Goal: Task Accomplishment & Management: Use online tool/utility

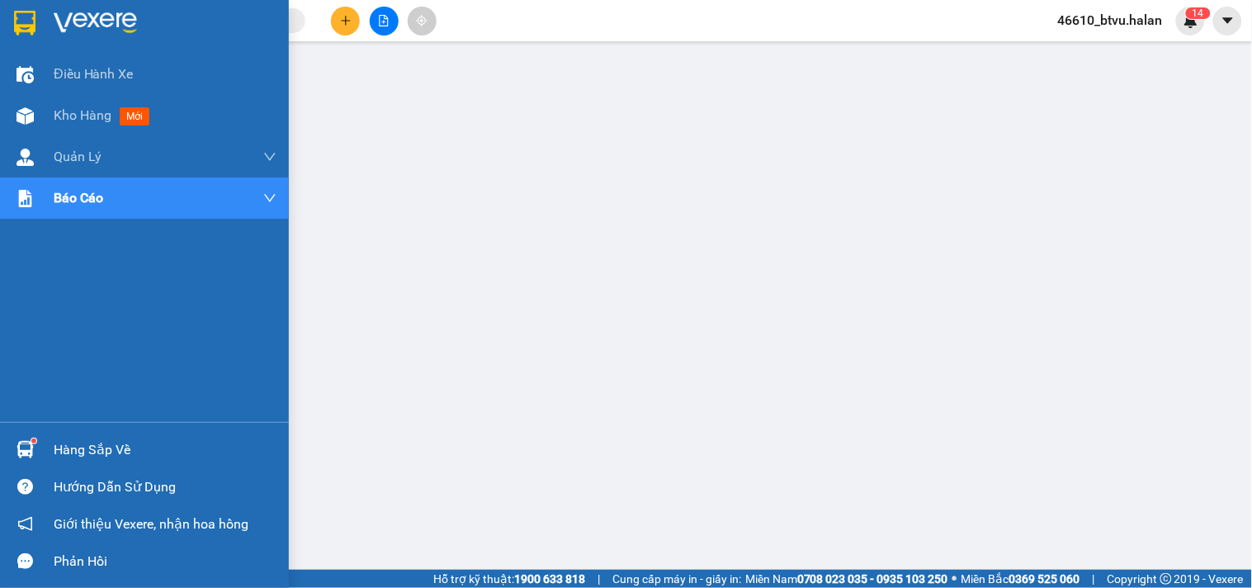
click at [100, 438] on div "Hàng sắp về" at bounding box center [165, 449] width 223 height 25
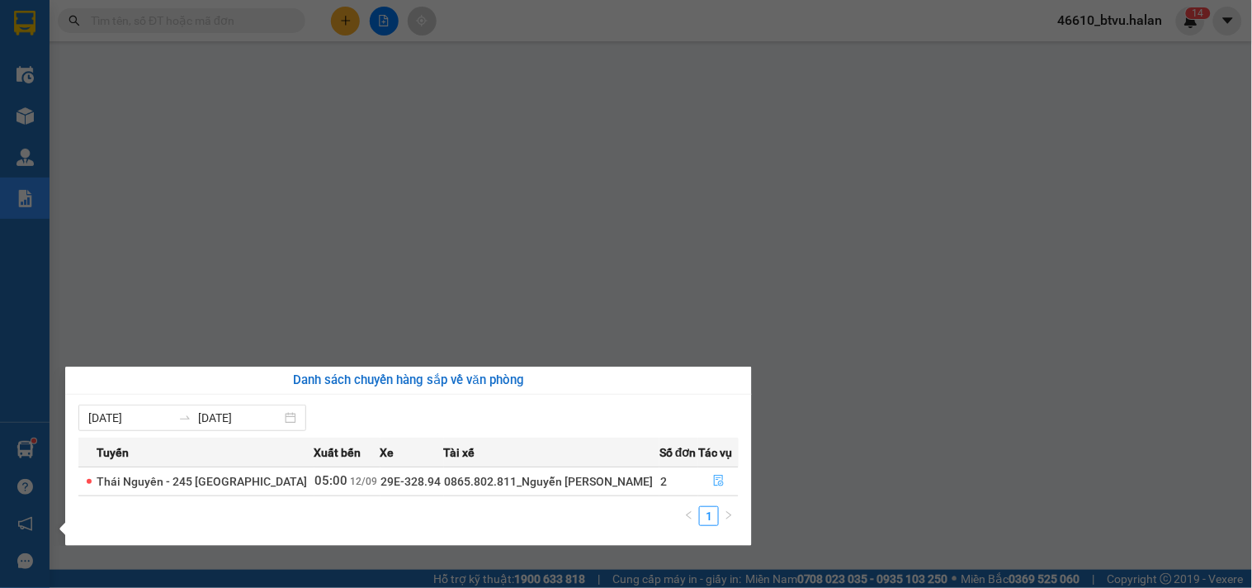
click at [705, 476] on button "button" at bounding box center [718, 481] width 39 height 26
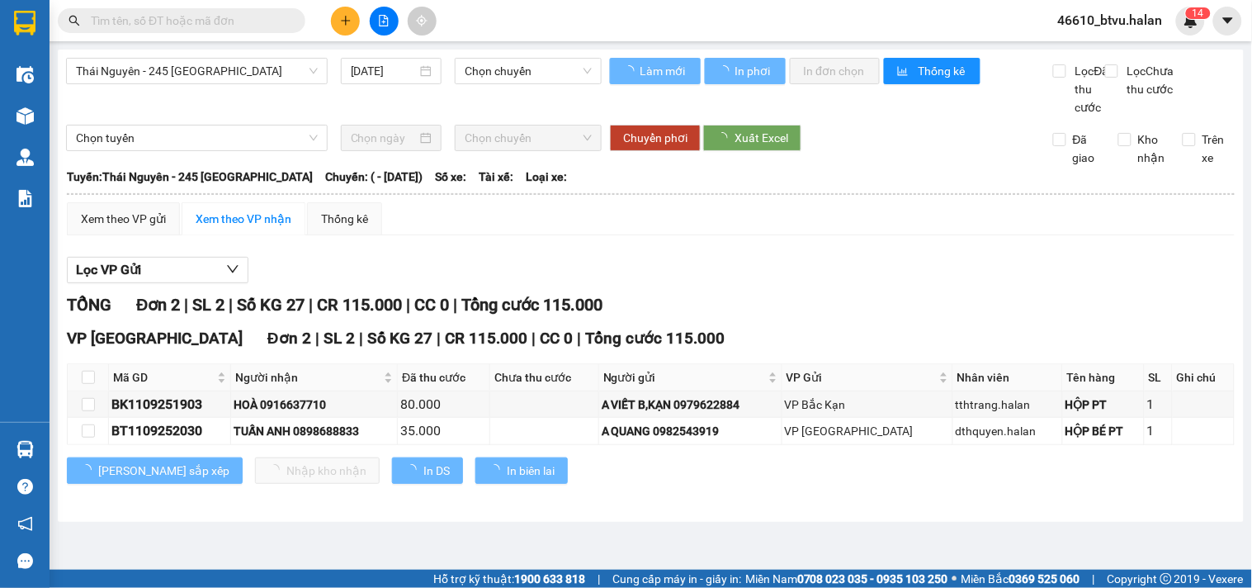
type input "[DATE]"
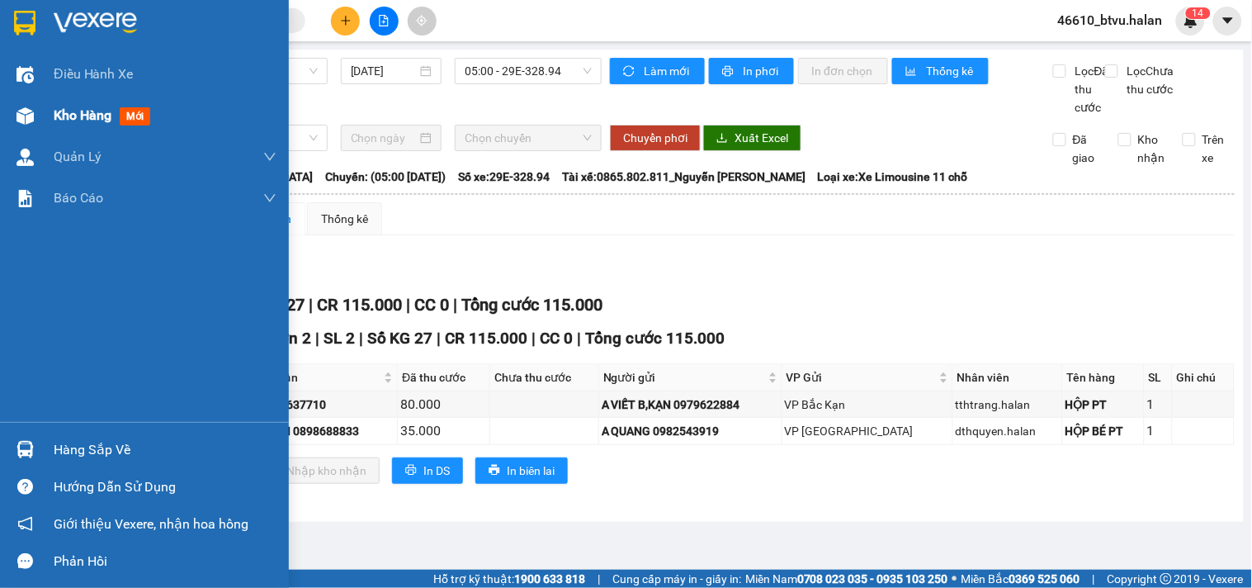
click at [64, 112] on span "Kho hàng" at bounding box center [83, 115] width 58 height 16
